Goal: Task Accomplishment & Management: Use online tool/utility

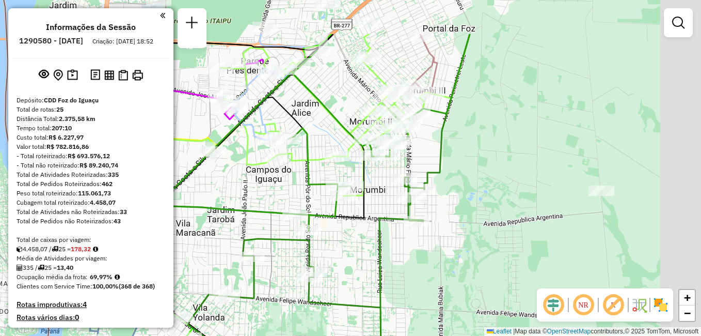
drag, startPoint x: 554, startPoint y: 93, endPoint x: 505, endPoint y: 164, distance: 86.2
click at [505, 164] on div "Janela de atendimento Grade de atendimento Capacidade Transportadoras Veículos …" at bounding box center [350, 168] width 701 height 336
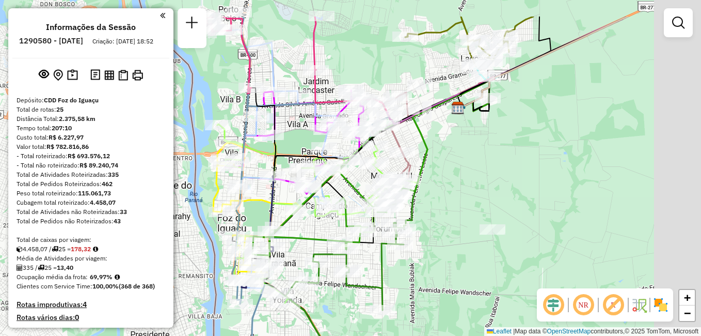
drag, startPoint x: 543, startPoint y: 120, endPoint x: 426, endPoint y: 207, distance: 145.8
click at [426, 208] on div "Janela de atendimento Grade de atendimento Capacidade Transportadoras Veículos …" at bounding box center [350, 168] width 701 height 336
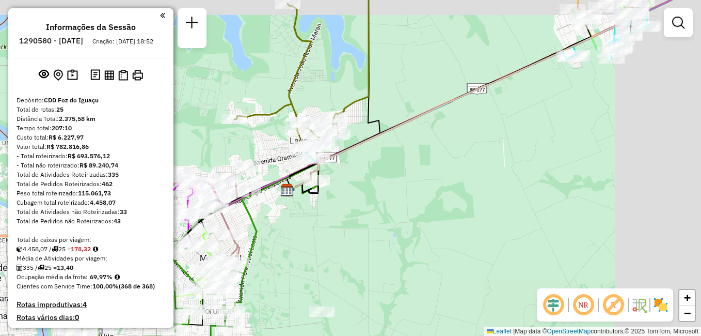
drag, startPoint x: 556, startPoint y: 115, endPoint x: 330, endPoint y: 203, distance: 242.5
click at [329, 205] on div "Janela de atendimento Grade de atendimento Capacidade Transportadoras Veículos …" at bounding box center [350, 168] width 701 height 336
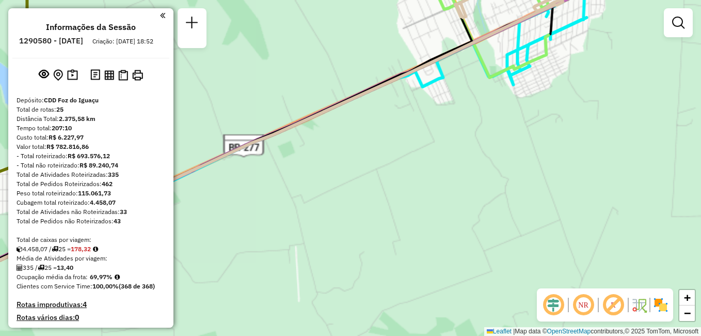
drag, startPoint x: 471, startPoint y: 199, endPoint x: 441, endPoint y: 241, distance: 51.7
click at [433, 248] on div "Janela de atendimento Grade de atendimento Capacidade Transportadoras Veículos …" at bounding box center [350, 168] width 701 height 336
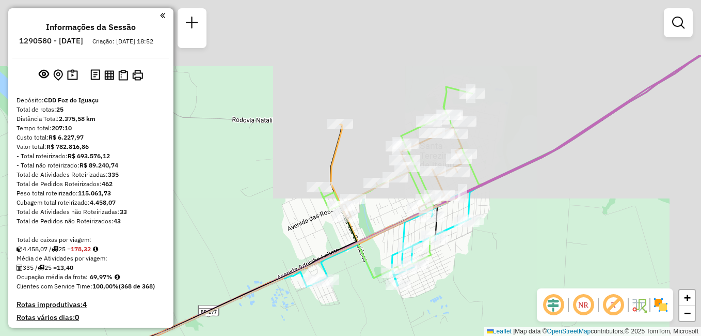
drag, startPoint x: 527, startPoint y: 250, endPoint x: 511, endPoint y: 271, distance: 26.1
click at [514, 278] on div "Janela de atendimento Grade de atendimento Capacidade Transportadoras Veículos …" at bounding box center [350, 168] width 701 height 336
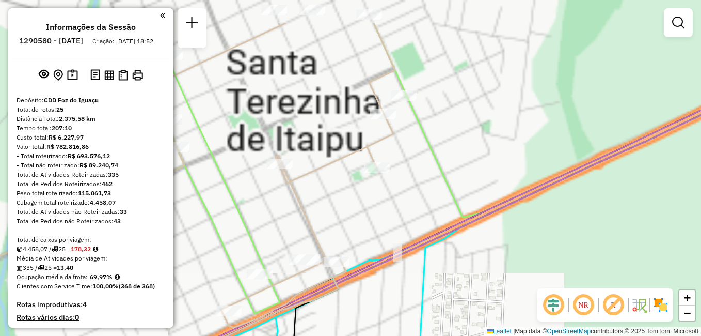
drag, startPoint x: 369, startPoint y: 125, endPoint x: 431, endPoint y: 195, distance: 93.2
click at [445, 201] on div "Janela de atendimento Grade de atendimento Capacidade Transportadoras Veículos …" at bounding box center [350, 168] width 701 height 336
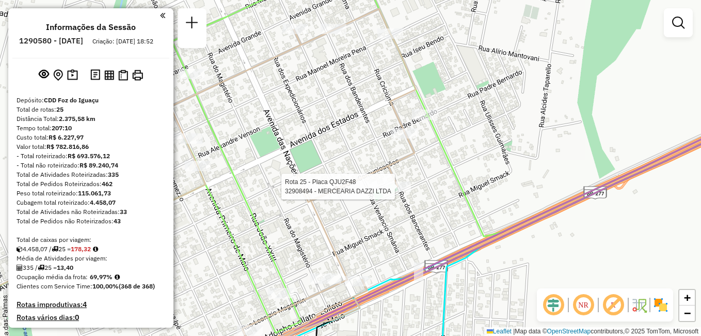
select select "**********"
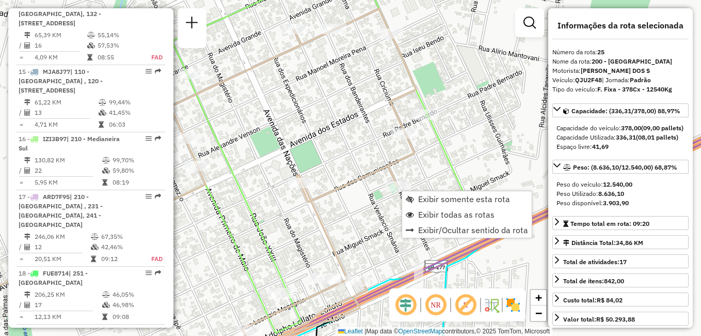
scroll to position [1860, 0]
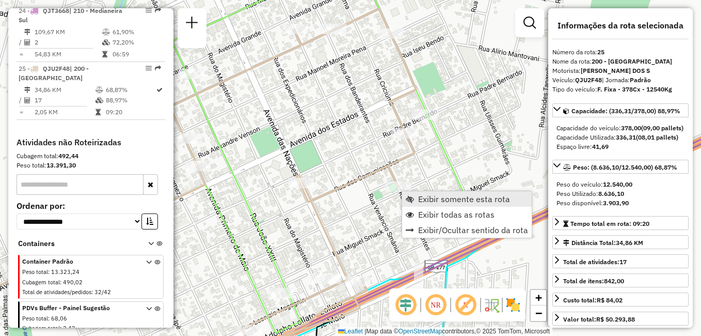
click at [467, 198] on span "Exibir somente esta rota" at bounding box center [464, 199] width 92 height 8
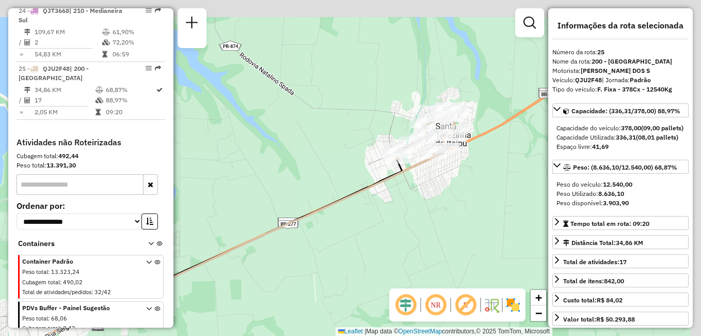
drag, startPoint x: 482, startPoint y: 164, endPoint x: 376, endPoint y: 232, distance: 126.6
click at [377, 234] on div "Janela de atendimento Grade de atendimento Capacidade Transportadoras Veículos …" at bounding box center [350, 168] width 701 height 336
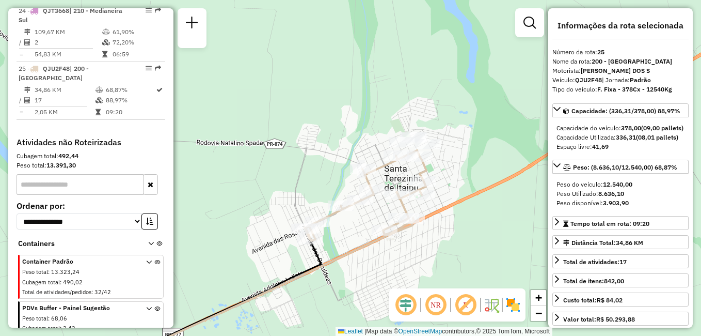
drag, startPoint x: 472, startPoint y: 146, endPoint x: 465, endPoint y: 217, distance: 71.1
click at [465, 217] on div "Janela de atendimento Grade de atendimento Capacidade Transportadoras Veículos …" at bounding box center [350, 168] width 701 height 336
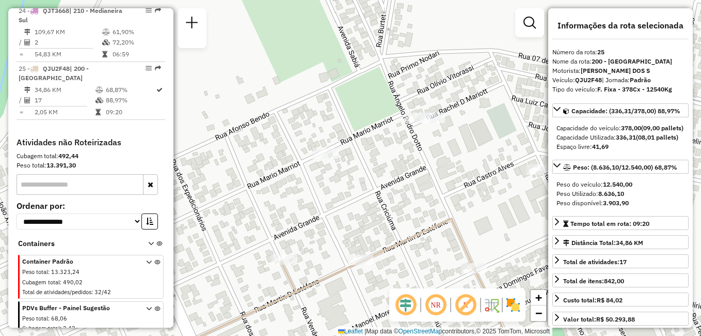
drag, startPoint x: 418, startPoint y: 134, endPoint x: 424, endPoint y: 171, distance: 38.1
click at [424, 171] on div "Janela de atendimento Grade de atendimento Capacidade Transportadoras Veículos …" at bounding box center [350, 168] width 701 height 336
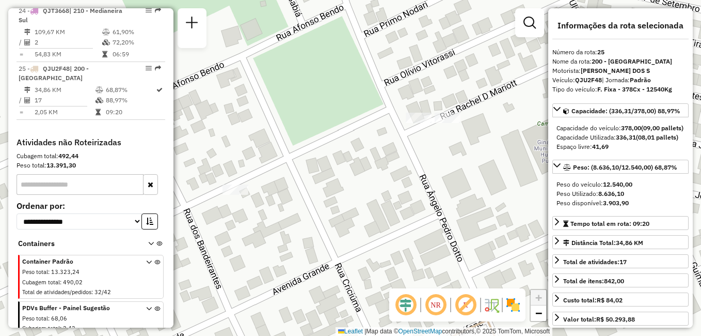
drag, startPoint x: 432, startPoint y: 137, endPoint x: 438, endPoint y: 180, distance: 43.4
click at [438, 180] on div "Janela de atendimento Grade de atendimento Capacidade Transportadoras Veículos …" at bounding box center [350, 168] width 701 height 336
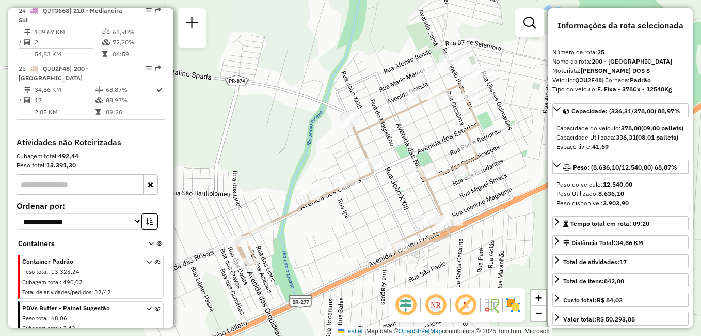
drag, startPoint x: 476, startPoint y: 214, endPoint x: 498, endPoint y: 115, distance: 102.0
click at [498, 115] on div "Janela de atendimento Grade de atendimento Capacidade Transportadoras Veículos …" at bounding box center [350, 168] width 701 height 336
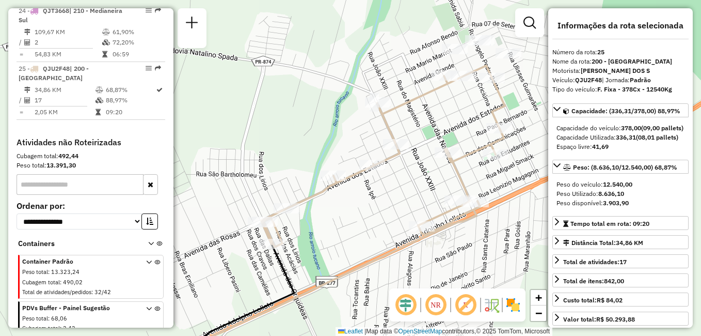
drag, startPoint x: 435, startPoint y: 142, endPoint x: 461, endPoint y: 123, distance: 32.5
click at [461, 123] on div "Janela de atendimento Grade de atendimento Capacidade Transportadoras Veículos …" at bounding box center [350, 168] width 701 height 336
click at [148, 241] on icon at bounding box center [151, 246] width 6 height 10
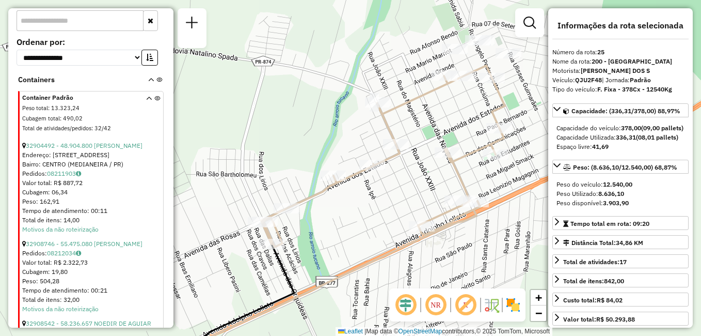
scroll to position [1963, 0]
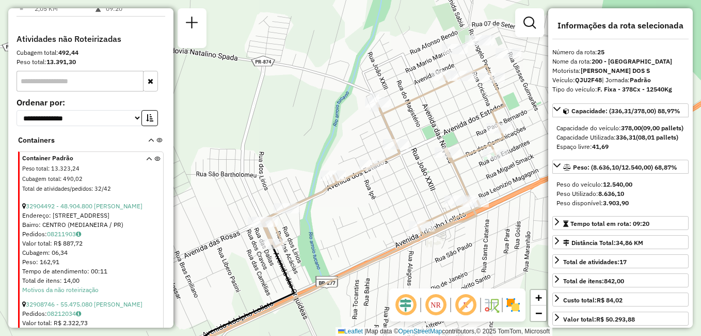
click at [146, 156] on icon at bounding box center [149, 175] width 6 height 39
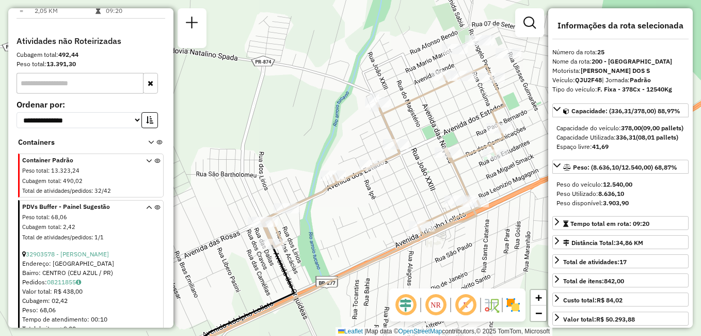
click at [146, 204] on icon at bounding box center [149, 223] width 6 height 39
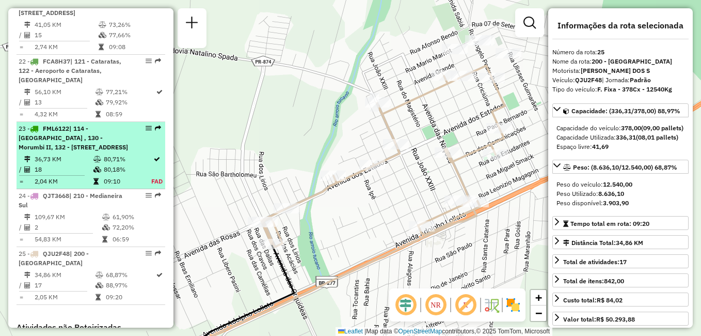
scroll to position [1653, 0]
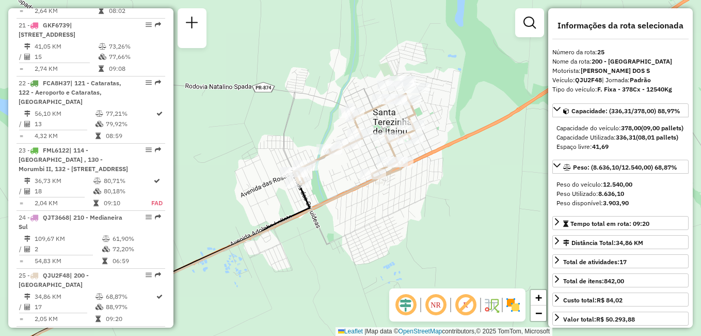
click at [390, 108] on icon at bounding box center [354, 139] width 122 height 90
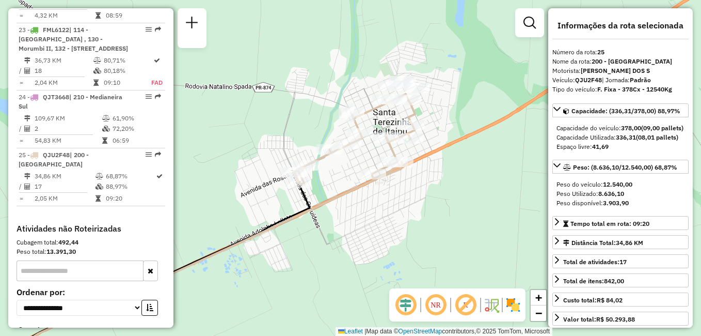
scroll to position [1860, 0]
